Goal: Task Accomplishment & Management: Manage account settings

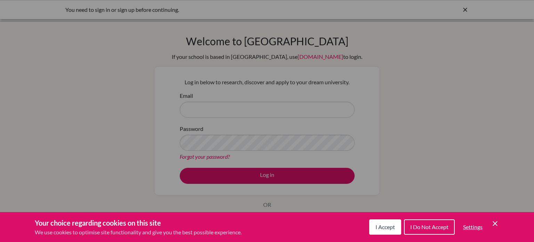
click at [386, 225] on span "I Accept" at bounding box center [384, 226] width 19 height 7
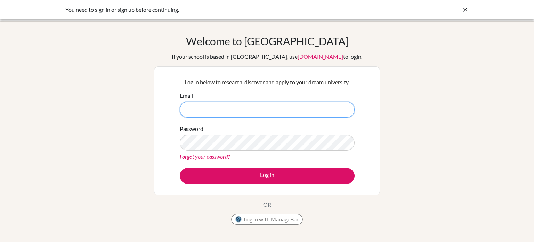
click at [318, 106] on input "Email" at bounding box center [267, 109] width 175 height 16
type input "[EMAIL_ADDRESS][DOMAIN_NAME]"
click at [180, 168] on button "Log in" at bounding box center [267, 176] width 175 height 16
click at [229, 155] on link "Forgot your password?" at bounding box center [205, 156] width 50 height 7
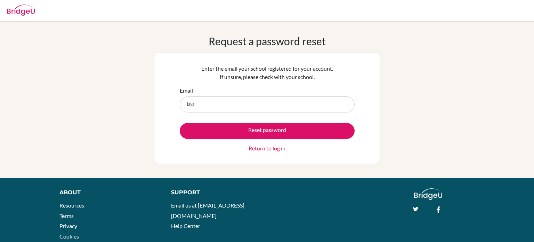
type input "[EMAIL_ADDRESS][DOMAIN_NAME]"
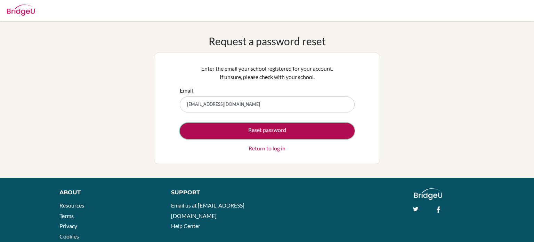
click at [262, 130] on button "Reset password" at bounding box center [267, 131] width 175 height 16
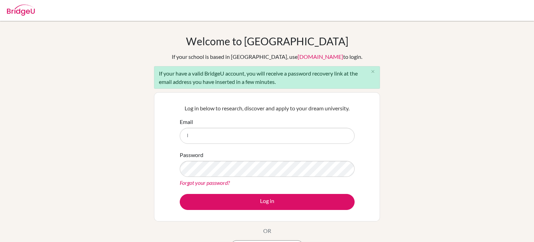
type input "[EMAIL_ADDRESS][DOMAIN_NAME]"
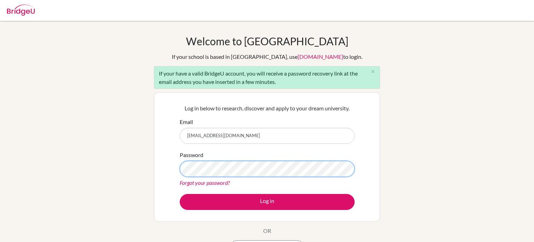
click at [180, 194] on button "Log in" at bounding box center [267, 202] width 175 height 16
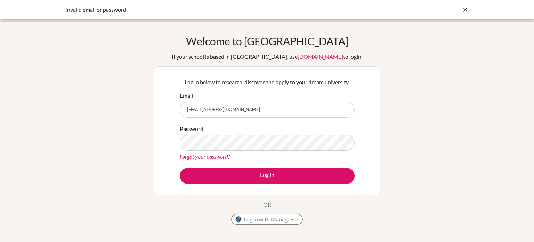
click at [202, 110] on input "[EMAIL_ADDRESS][DOMAIN_NAME]" at bounding box center [267, 109] width 175 height 16
click at [213, 107] on input "[EMAIL_ADDRESS][DOMAIN_NAME]" at bounding box center [267, 109] width 175 height 16
click at [180, 168] on button "Log in" at bounding box center [267, 176] width 175 height 16
click at [183, 155] on link "Forgot your password?" at bounding box center [205, 156] width 50 height 7
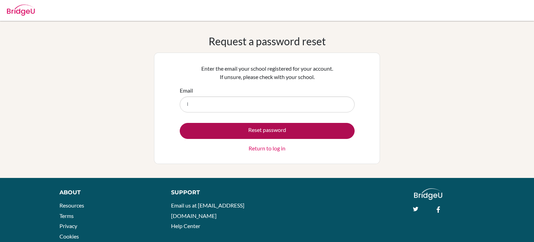
type input "[EMAIL_ADDRESS][DOMAIN_NAME]"
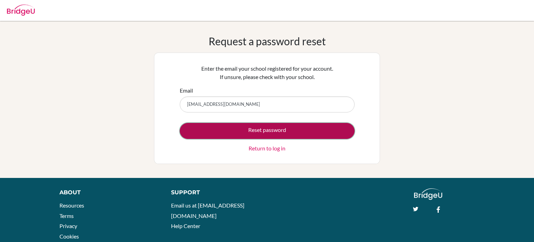
click at [244, 128] on button "Reset password" at bounding box center [267, 131] width 175 height 16
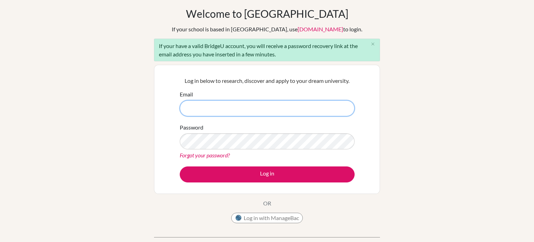
scroll to position [28, 0]
type input "[EMAIL_ADDRESS][DOMAIN_NAME]"
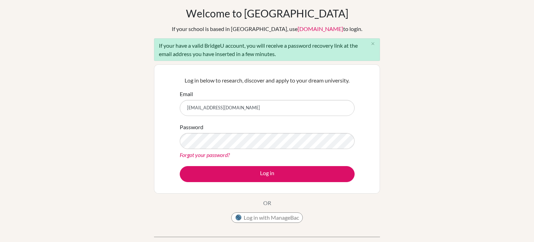
click at [250, 130] on div "Password Forgot your password?" at bounding box center [267, 141] width 175 height 36
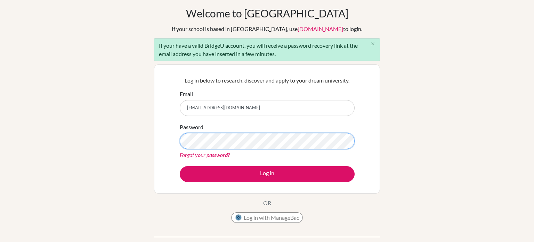
click at [180, 166] on button "Log in" at bounding box center [267, 174] width 175 height 16
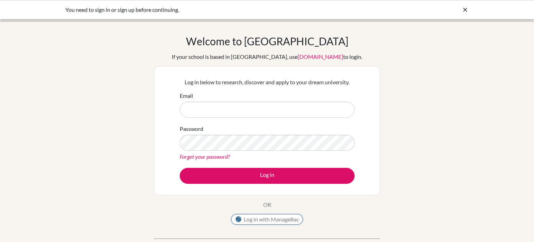
click at [267, 217] on button "Log in with ManageBac" at bounding box center [267, 219] width 72 height 10
click at [203, 156] on link "Forgot your password?" at bounding box center [205, 156] width 50 height 7
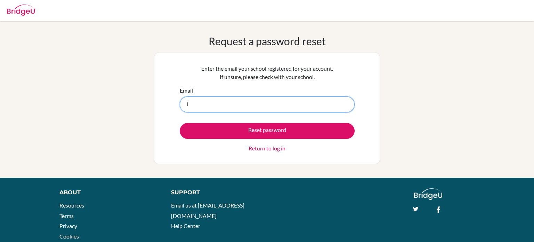
type input "[EMAIL_ADDRESS][DOMAIN_NAME]"
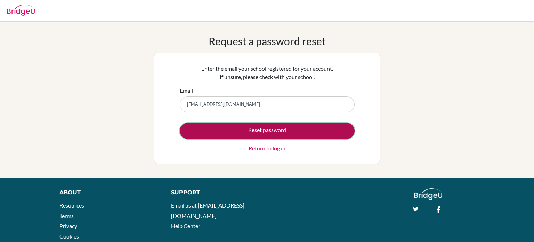
click at [227, 131] on button "Reset password" at bounding box center [267, 131] width 175 height 16
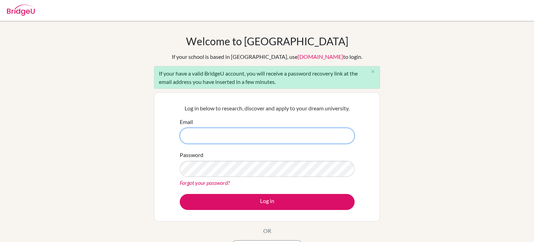
paste input "[EMAIL_ADDRESS][DOMAIN_NAME]"
type input "[EMAIL_ADDRESS][DOMAIN_NAME]"
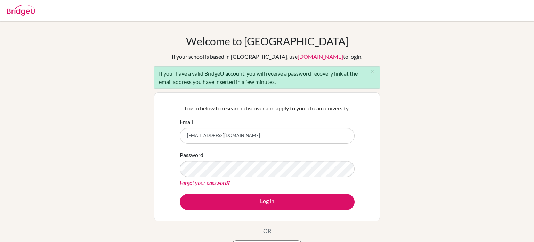
click at [203, 181] on link "Forgot your password?" at bounding box center [205, 182] width 50 height 7
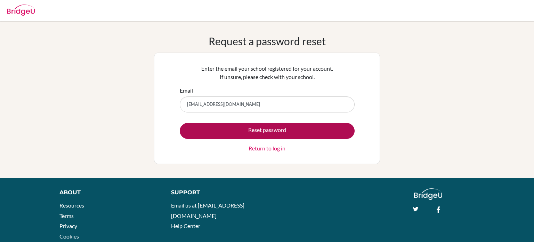
type input "[EMAIL_ADDRESS][DOMAIN_NAME]"
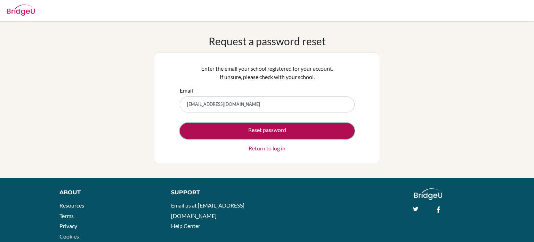
click at [233, 131] on button "Reset password" at bounding box center [267, 131] width 175 height 16
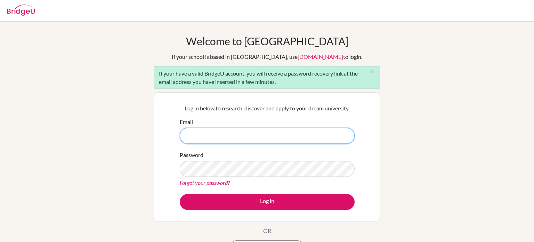
paste input "layan.el@summitschool.ae"
type input "[EMAIL_ADDRESS][DOMAIN_NAME]"
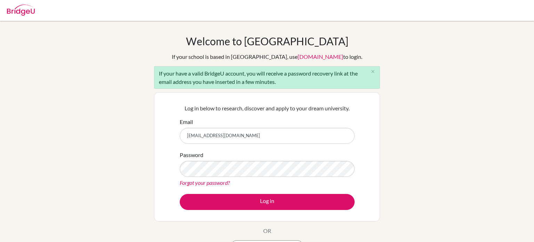
click at [219, 181] on link "Forgot your password?" at bounding box center [205, 182] width 50 height 7
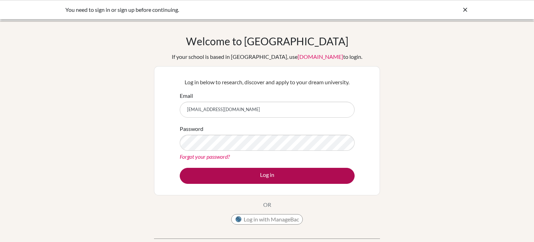
type input "[EMAIL_ADDRESS][DOMAIN_NAME]"
click at [261, 173] on button "Log in" at bounding box center [267, 176] width 175 height 16
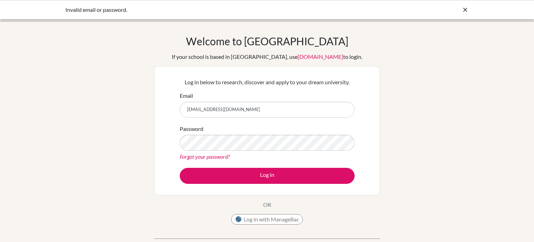
click at [220, 157] on link "Forgot your password?" at bounding box center [205, 156] width 50 height 7
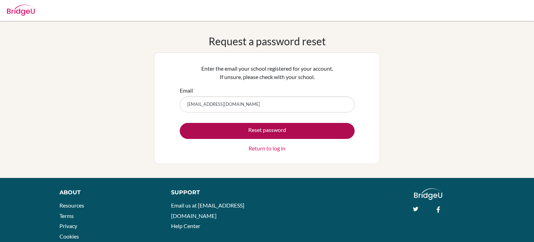
type input "[EMAIL_ADDRESS][DOMAIN_NAME]"
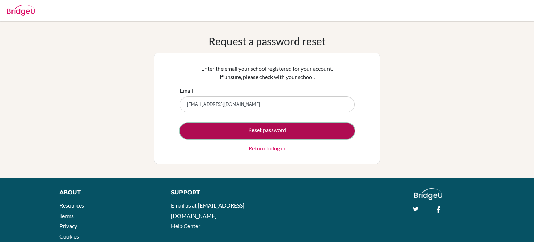
click at [241, 124] on button "Reset password" at bounding box center [267, 131] width 175 height 16
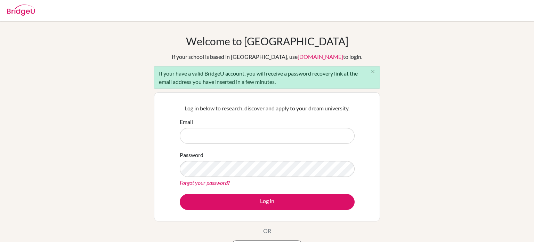
click at [373, 72] on icon "close" at bounding box center [372, 71] width 5 height 5
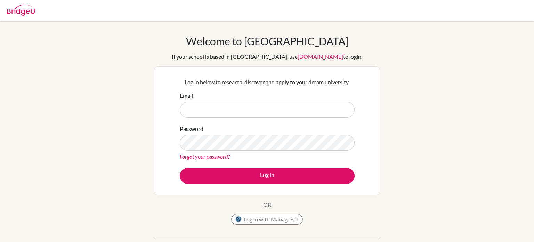
click at [316, 55] on link "[DOMAIN_NAME]" at bounding box center [320, 56] width 46 height 7
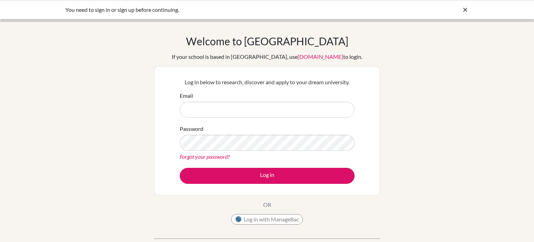
click at [128, 11] on div "You need to sign in or sign up before continuing." at bounding box center [214, 10] width 299 height 8
click at [465, 10] on icon at bounding box center [465, 9] width 7 height 7
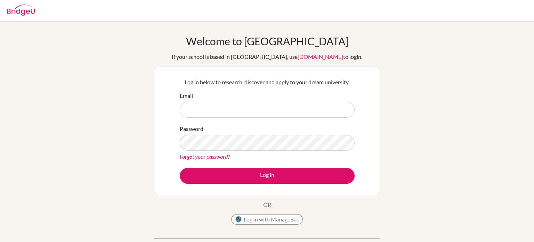
click at [479, 11] on div at bounding box center [266, 10] width 527 height 21
click at [207, 109] on input "Email" at bounding box center [267, 109] width 175 height 16
click at [215, 154] on link "Forgot your password?" at bounding box center [205, 156] width 50 height 7
type input "[EMAIL_ADDRESS][DOMAIN_NAME]"
click at [180, 168] on button "Log in" at bounding box center [267, 176] width 175 height 16
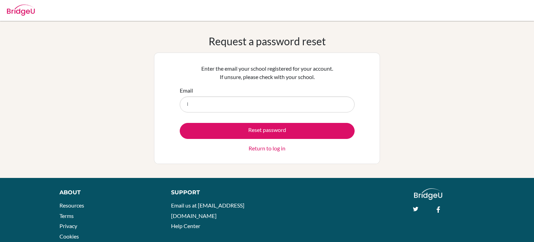
type input "[EMAIL_ADDRESS][DOMAIN_NAME]"
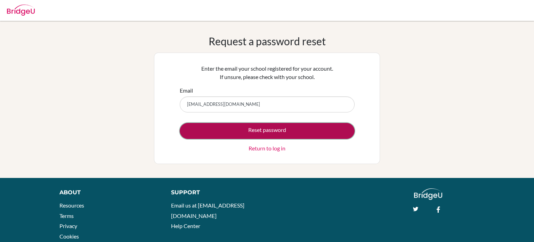
click at [275, 133] on button "Reset password" at bounding box center [267, 131] width 175 height 16
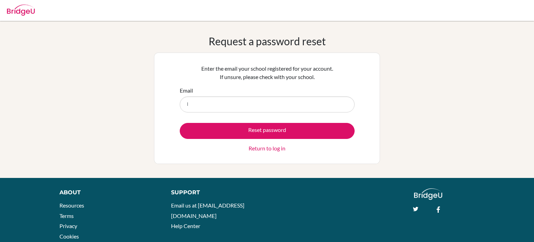
type input "[EMAIL_ADDRESS][DOMAIN_NAME]"
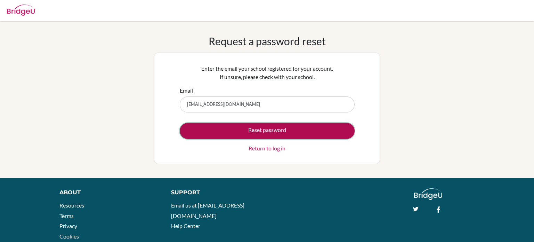
click at [273, 129] on button "Reset password" at bounding box center [267, 131] width 175 height 16
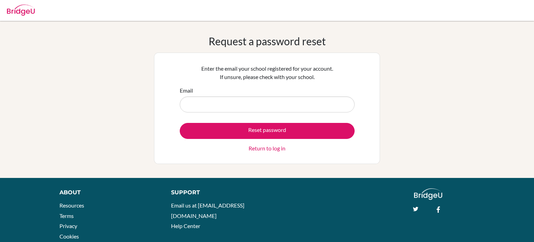
click at [239, 98] on input "Email" at bounding box center [267, 104] width 175 height 16
type input "[EMAIL_ADDRESS][DOMAIN_NAME]"
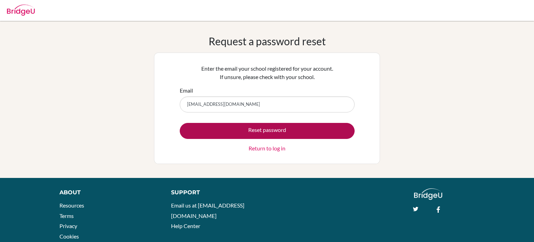
click at [241, 130] on button "Reset password" at bounding box center [267, 131] width 175 height 16
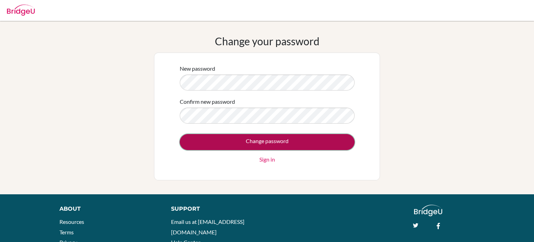
click at [286, 139] on input "Change password" at bounding box center [267, 142] width 175 height 16
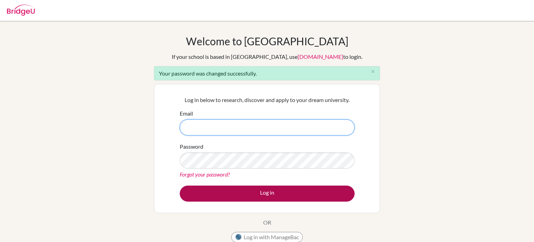
type input "[EMAIL_ADDRESS][DOMAIN_NAME]"
click at [310, 190] on button "Log in" at bounding box center [267, 193] width 175 height 16
